Goal: Contribute content

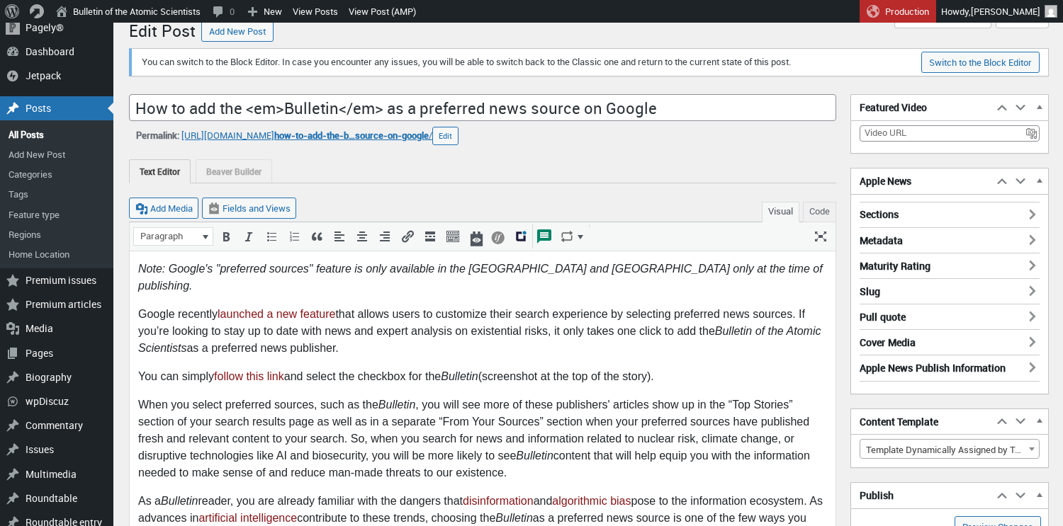
scroll to position [33, 0]
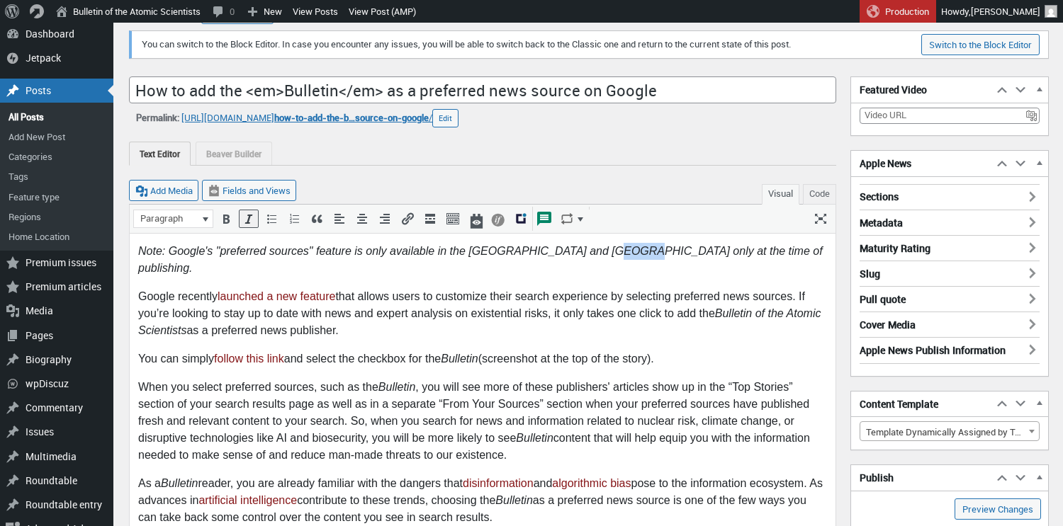
drag, startPoint x: 615, startPoint y: 248, endPoint x: 591, endPoint y: 249, distance: 24.1
click at [591, 249] on em "Note: Google's "preferred sources" feature is only available in the United Stat…" at bounding box center [480, 258] width 684 height 29
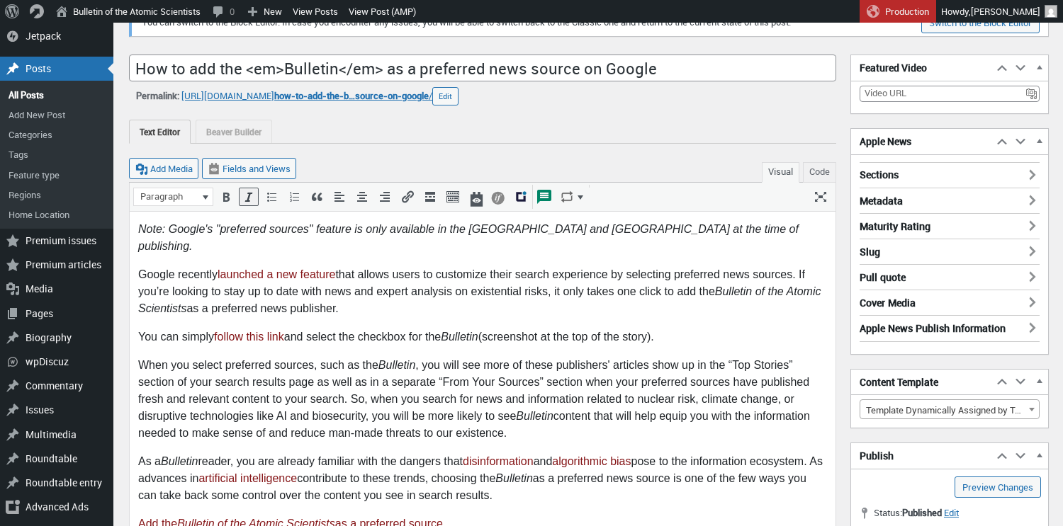
scroll to position [322, 0]
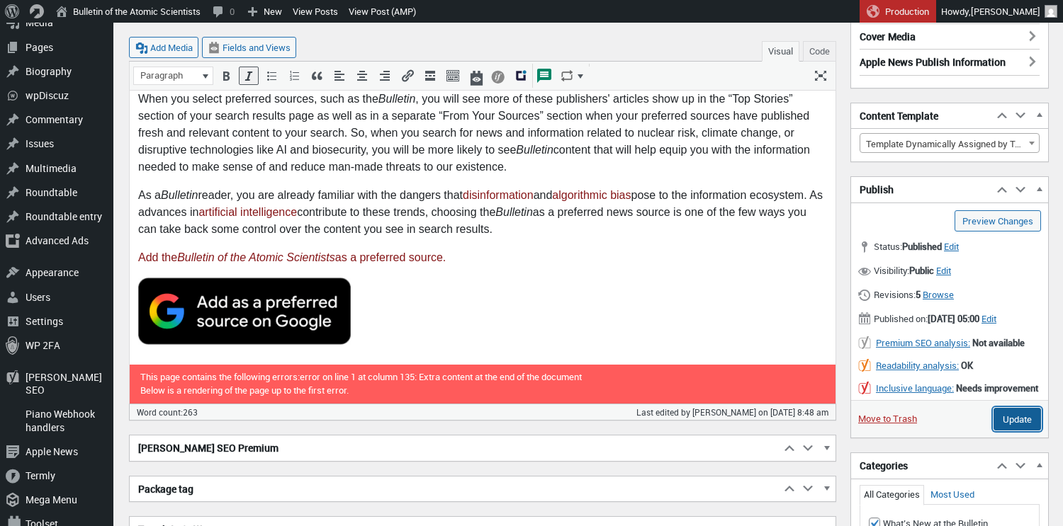
click at [1004, 431] on input "Update" at bounding box center [1016, 419] width 47 height 23
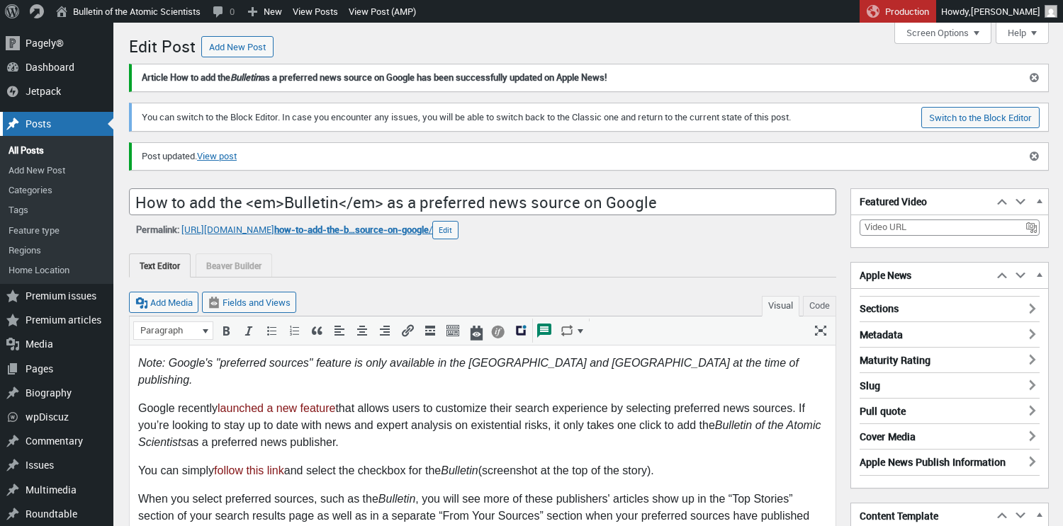
click at [35, 123] on div "Posts" at bounding box center [56, 124] width 113 height 24
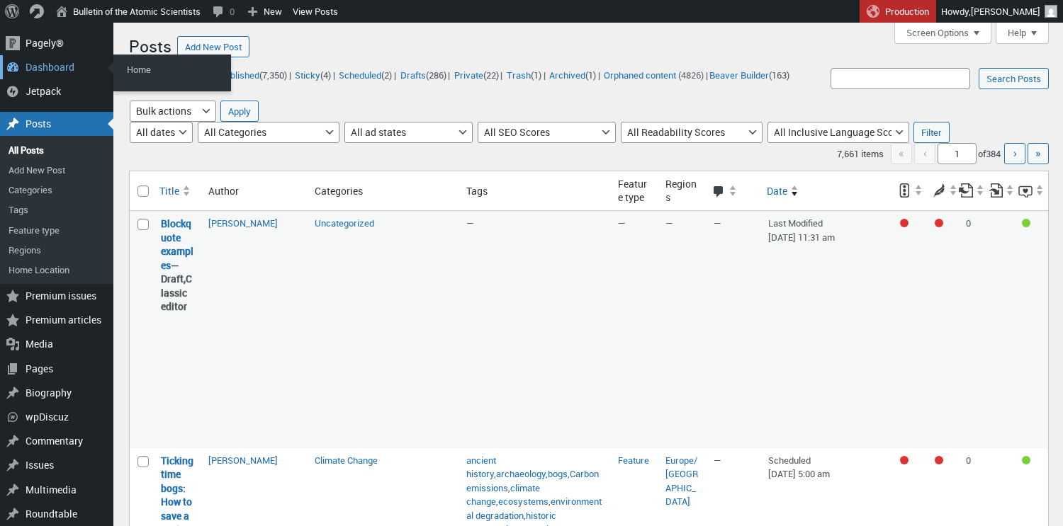
click at [33, 67] on div "Dashboard" at bounding box center [56, 67] width 113 height 24
